Goal: Check status: Check status

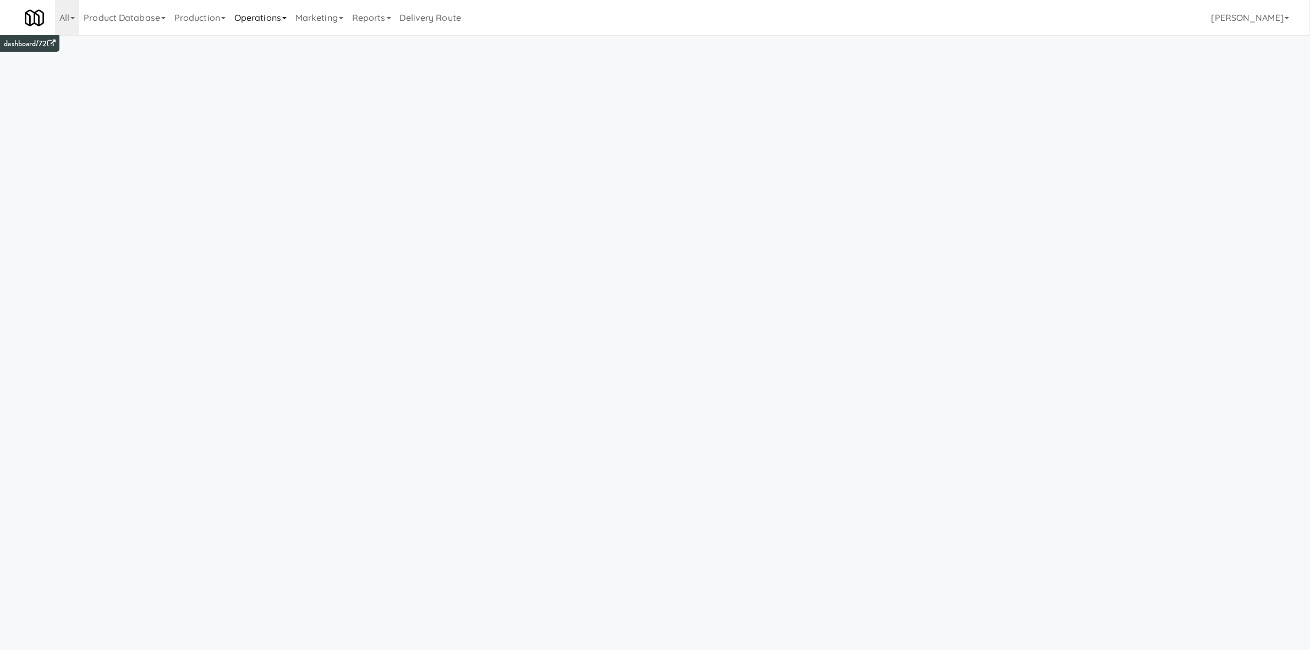
click at [289, 20] on link "Operations" at bounding box center [260, 17] width 61 height 35
click at [293, 232] on link "Vision Orders" at bounding box center [274, 228] width 88 height 20
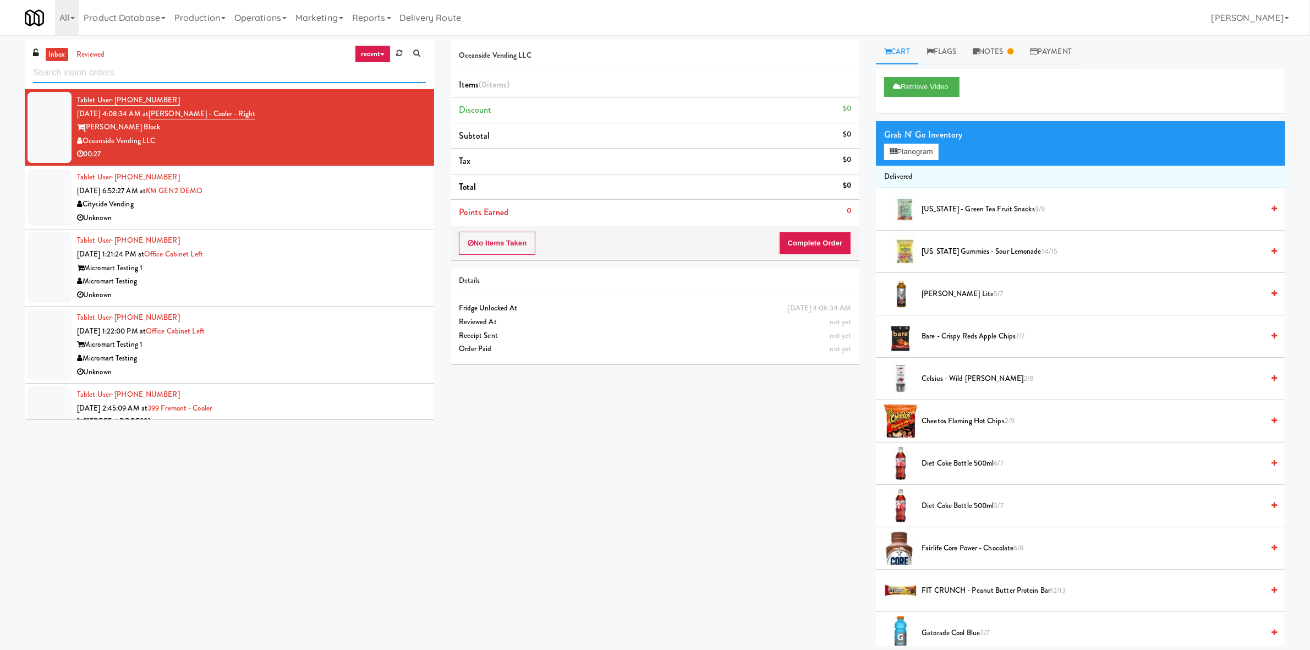
click at [267, 72] on input "text" at bounding box center [229, 73] width 393 height 20
paste input "Rosedale-Pantry-Right"
type input "Rosedale-Pantry-Right"
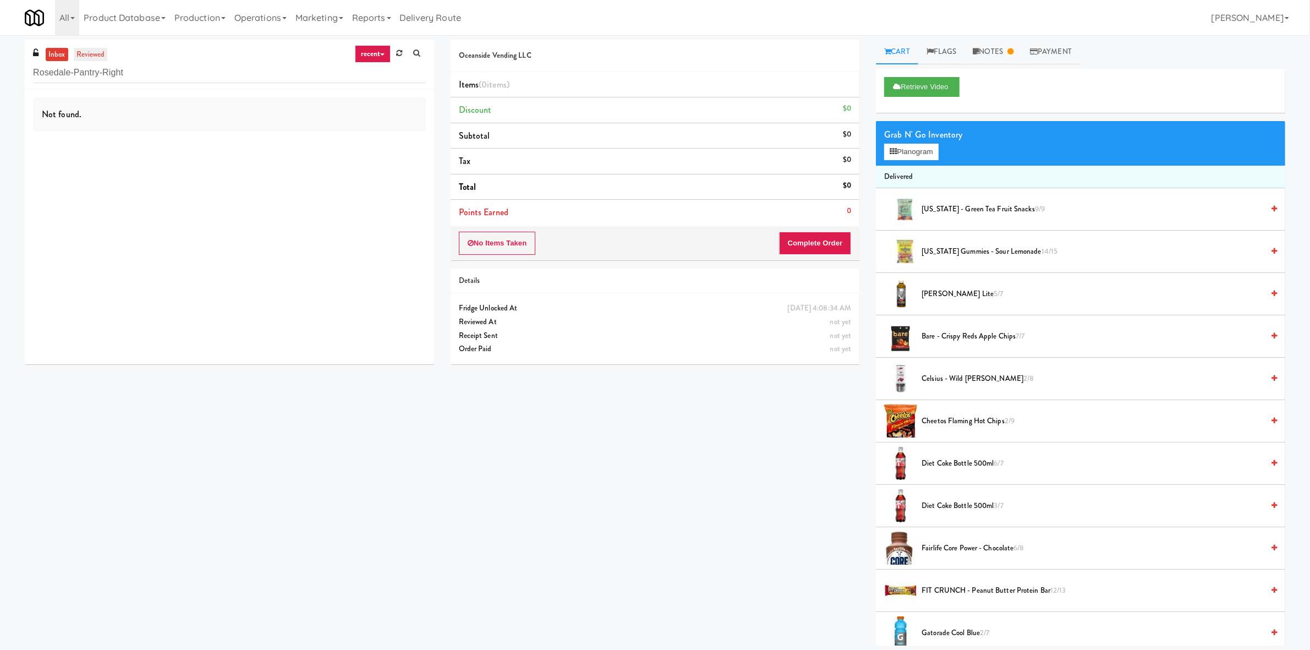
click at [87, 52] on link "reviewed" at bounding box center [91, 55] width 34 height 14
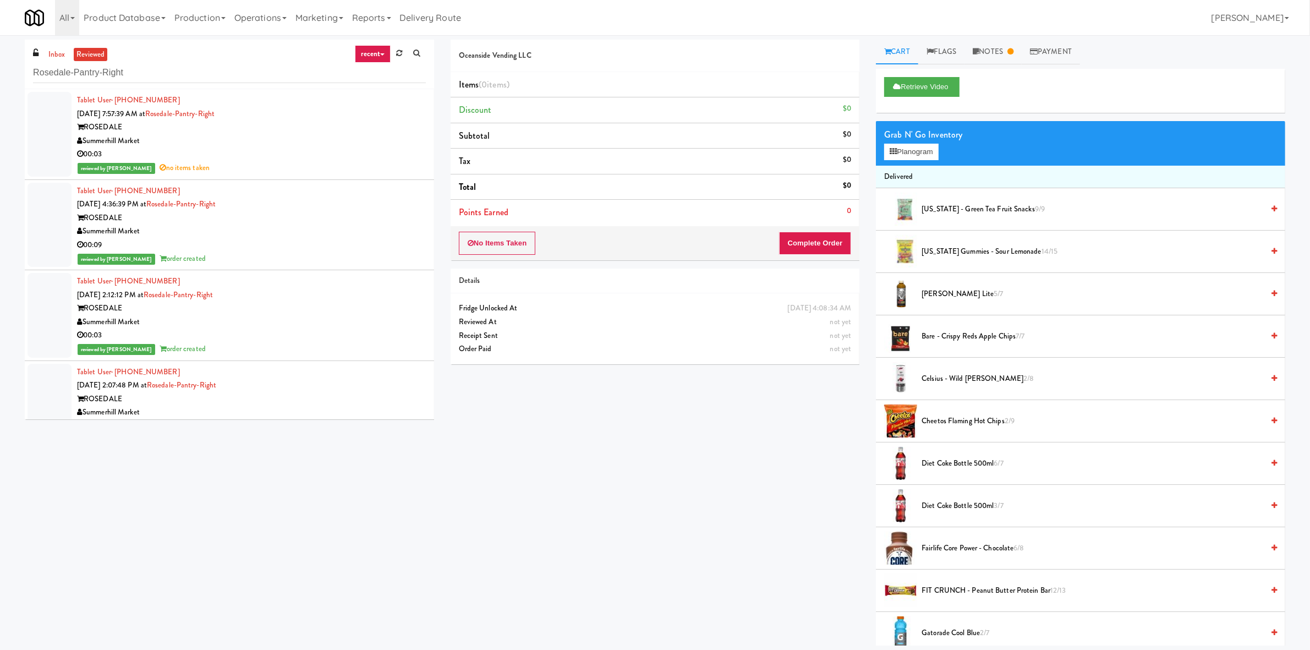
click at [297, 162] on div "reviewed by [PERSON_NAME] E no items taken" at bounding box center [251, 168] width 349 height 14
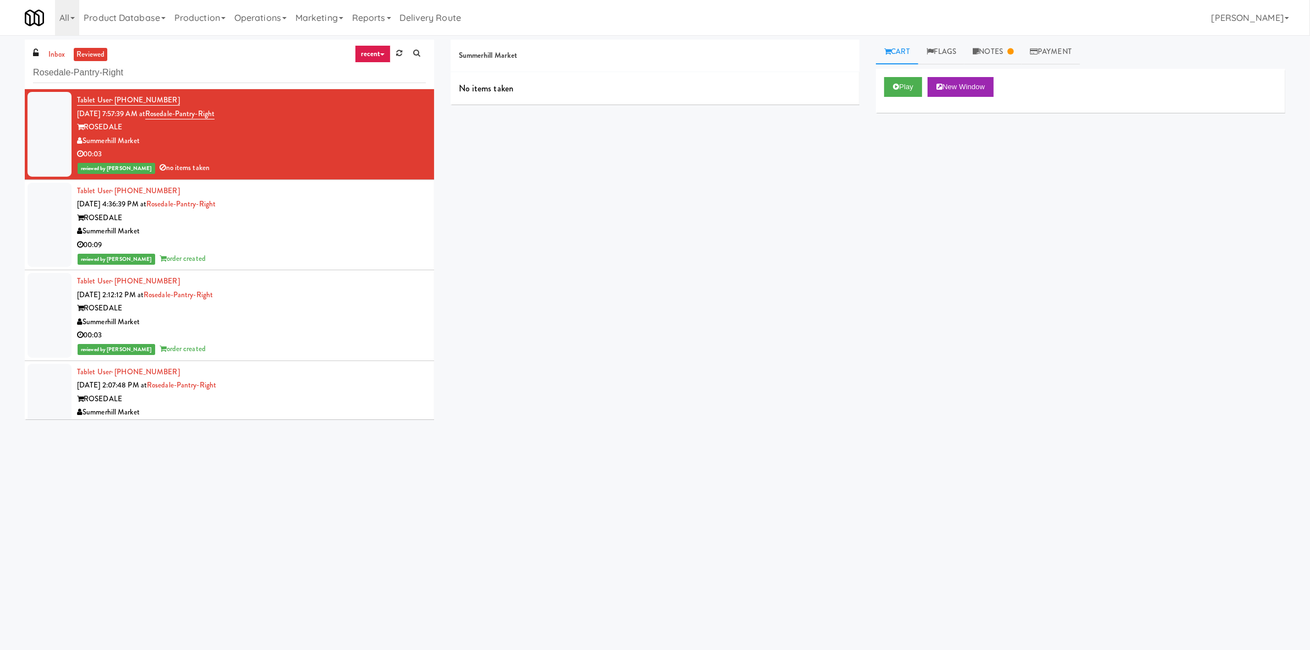
click at [260, 216] on div "ROSEDALE" at bounding box center [251, 218] width 349 height 14
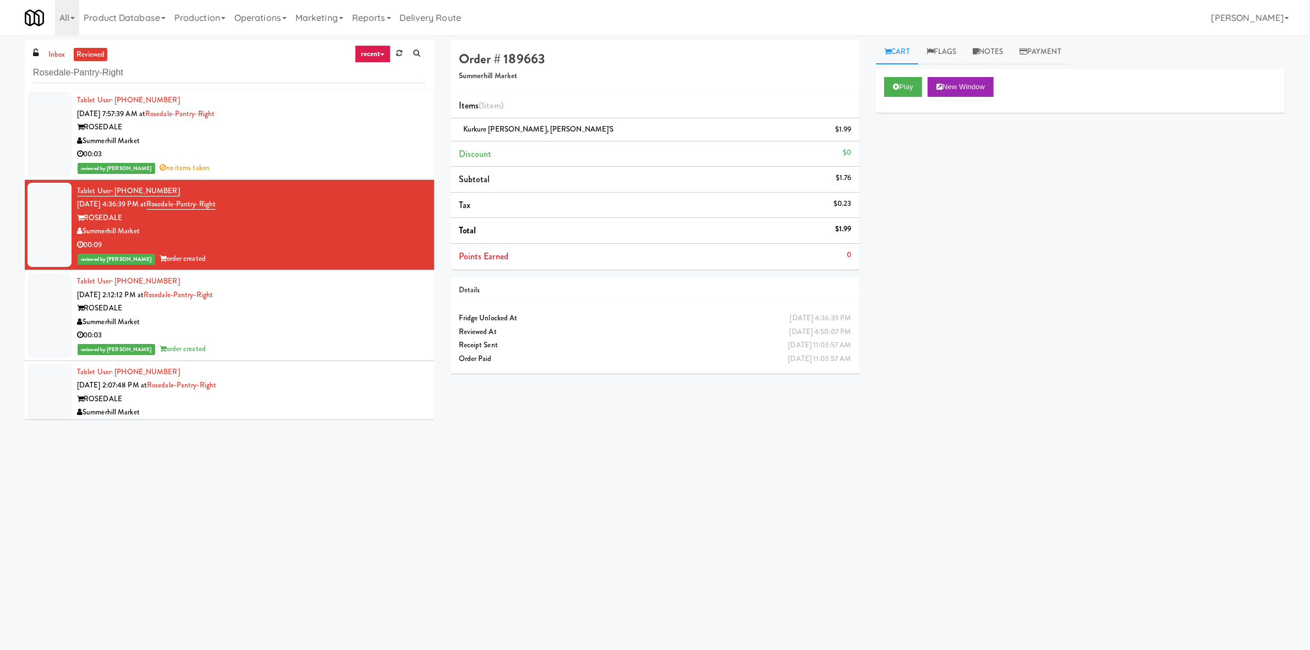
click at [48, 47] on div "inbox reviewed recent all unclear take inventory issue suspicious failed recent…" at bounding box center [229, 65] width 409 height 50
click at [53, 53] on link "inbox" at bounding box center [57, 55] width 23 height 14
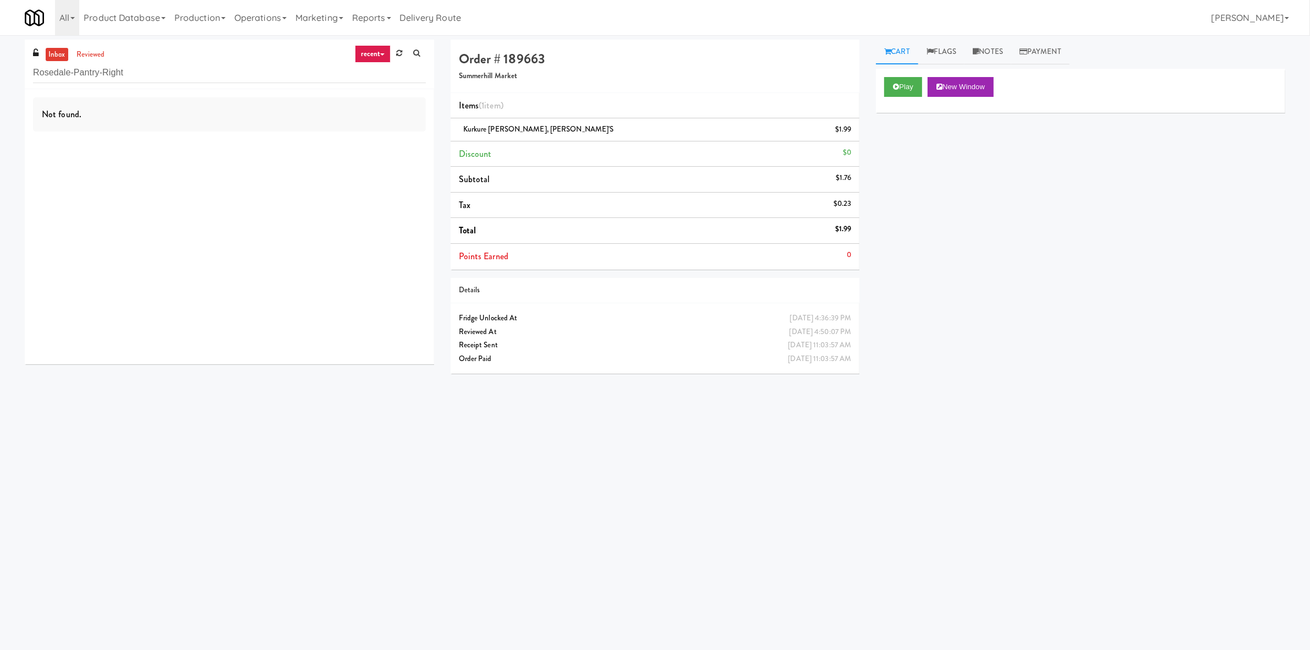
click at [363, 58] on link "recent" at bounding box center [373, 54] width 36 height 18
click at [355, 75] on link "all" at bounding box center [382, 75] width 88 height 20
click at [355, 75] on input "Rosedale-Pantry-Right" at bounding box center [229, 73] width 393 height 20
click at [86, 55] on link "reviewed" at bounding box center [91, 55] width 34 height 14
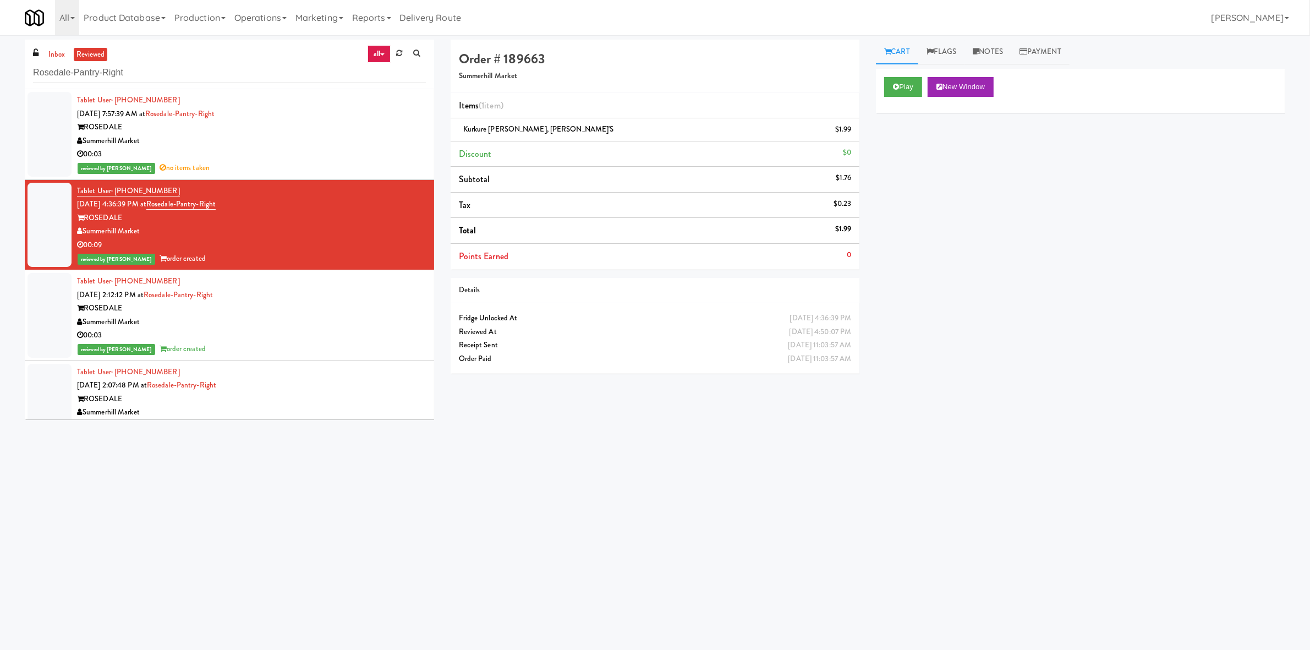
click at [245, 141] on div "Summerhill Market" at bounding box center [251, 141] width 349 height 14
